Goal: Task Accomplishment & Management: Complete application form

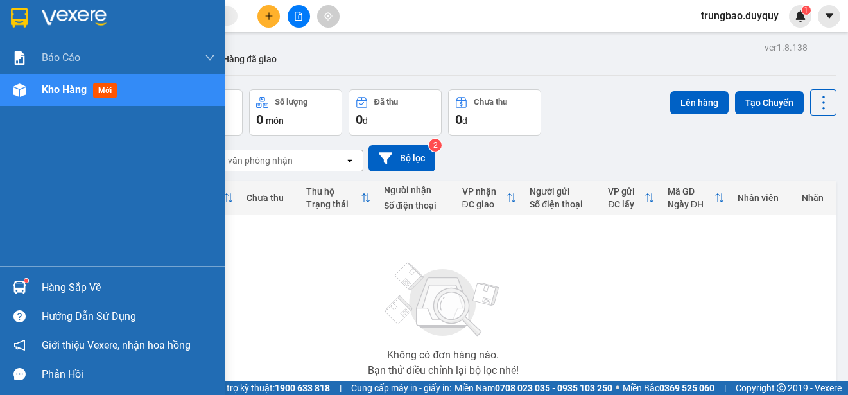
click at [22, 12] on img at bounding box center [19, 17] width 17 height 19
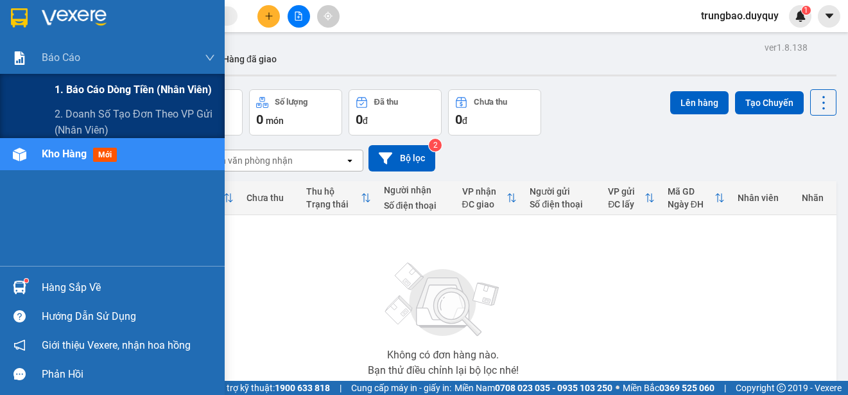
click at [102, 89] on span "1. Báo cáo dòng tiền (nhân viên)" at bounding box center [133, 89] width 157 height 16
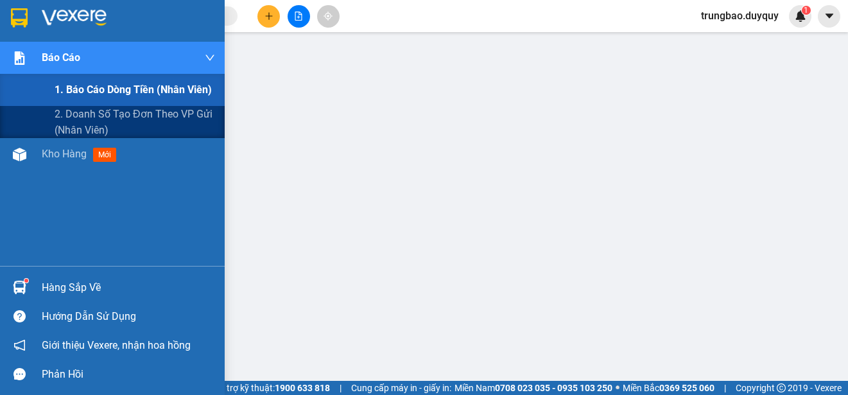
click at [76, 87] on span "1. Báo cáo dòng tiền (nhân viên)" at bounding box center [133, 89] width 157 height 16
drag, startPoint x: 76, startPoint y: 87, endPoint x: 87, endPoint y: 88, distance: 11.6
click at [87, 88] on span "1. Báo cáo dòng tiền (nhân viên)" at bounding box center [133, 89] width 157 height 16
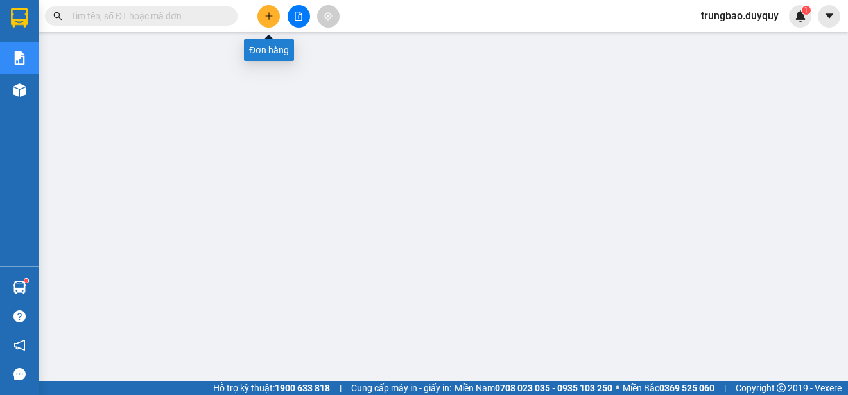
click at [270, 21] on button at bounding box center [268, 16] width 22 height 22
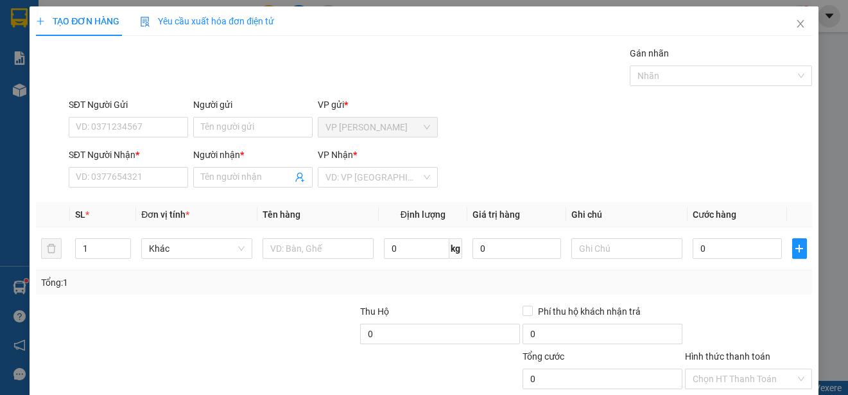
click at [176, 99] on div "SĐT Người Gửi" at bounding box center [128, 105] width 119 height 14
click at [176, 117] on input "SĐT Người Gửi" at bounding box center [128, 127] width 119 height 21
click at [171, 105] on div "SĐT Người Gửi" at bounding box center [128, 105] width 119 height 14
click at [171, 117] on input "SĐT Người Gửi" at bounding box center [128, 127] width 119 height 21
drag, startPoint x: 297, startPoint y: 83, endPoint x: 308, endPoint y: 80, distance: 11.4
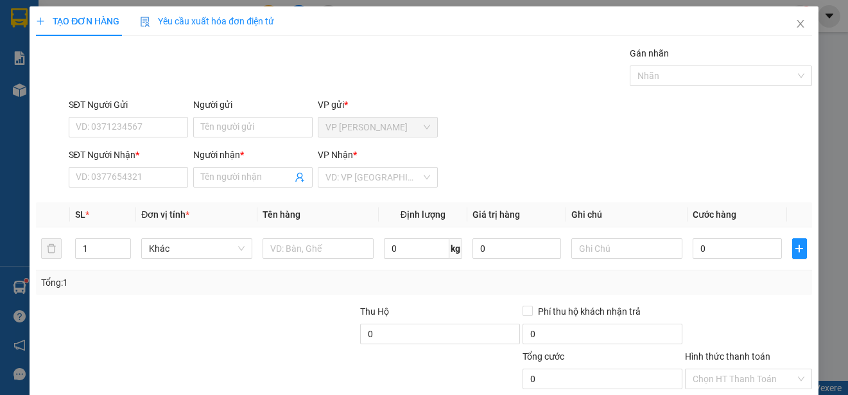
click at [308, 80] on div "Gán nhãn Nhãn" at bounding box center [440, 68] width 748 height 45
drag, startPoint x: 384, startPoint y: 79, endPoint x: 391, endPoint y: 80, distance: 7.7
click at [391, 80] on div "Gán nhãn Nhãn" at bounding box center [440, 68] width 748 height 45
drag, startPoint x: 405, startPoint y: 85, endPoint x: 412, endPoint y: 88, distance: 6.9
click at [409, 87] on div "Gán nhãn Nhãn" at bounding box center [440, 68] width 748 height 45
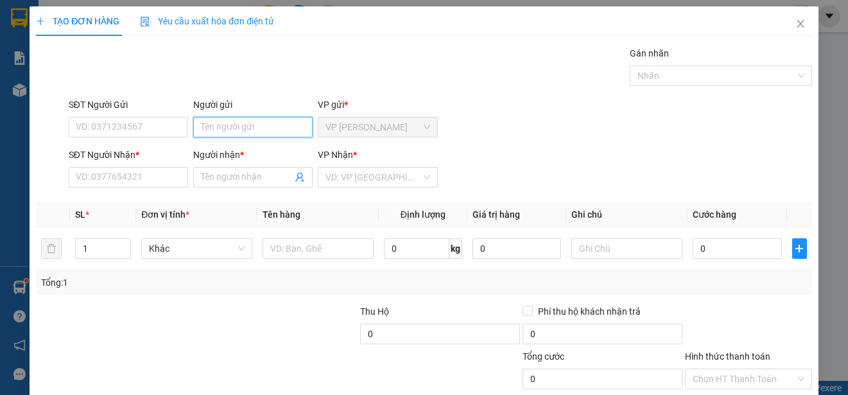
click at [277, 128] on input "Người gửi" at bounding box center [252, 127] width 119 height 21
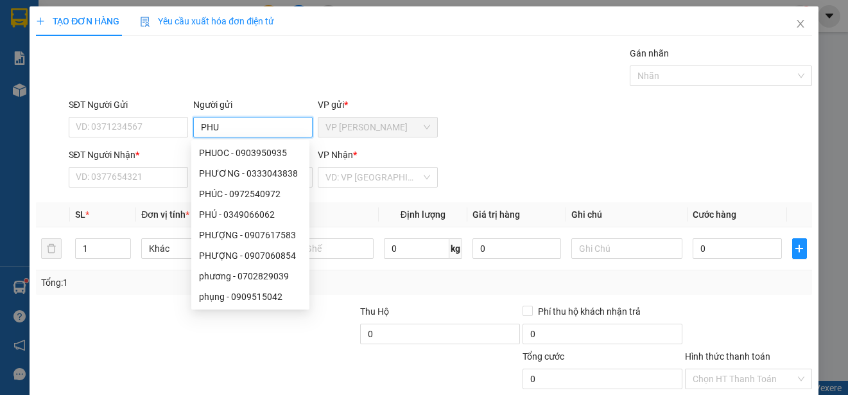
type input "PHU0"
